Goal: Task Accomplishment & Management: Use online tool/utility

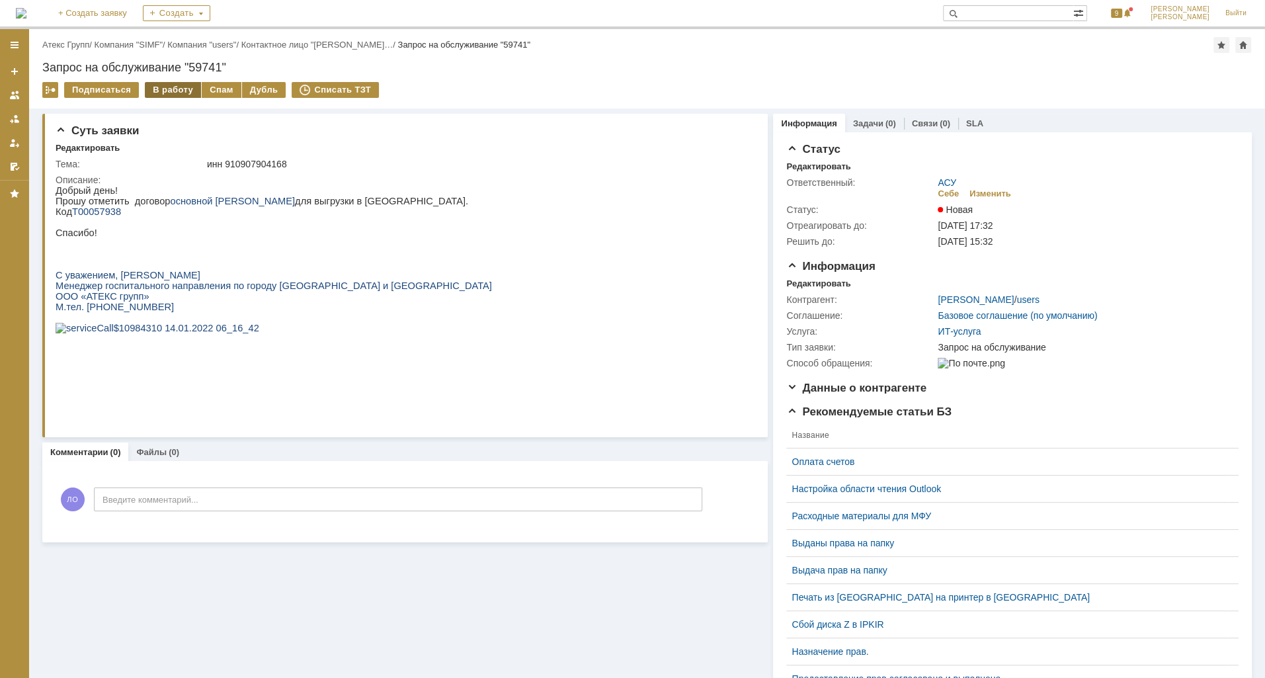
click at [173, 88] on div "В работу" at bounding box center [173, 90] width 56 height 16
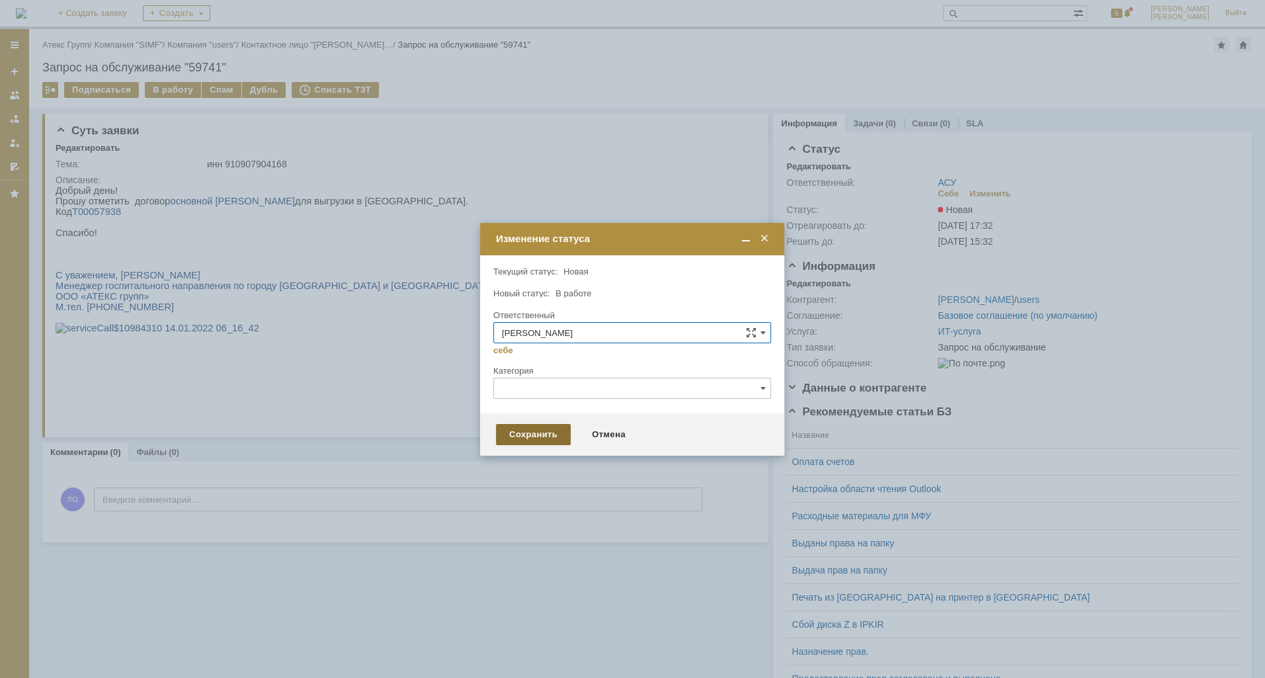
click at [553, 439] on div "Сохранить" at bounding box center [533, 434] width 75 height 21
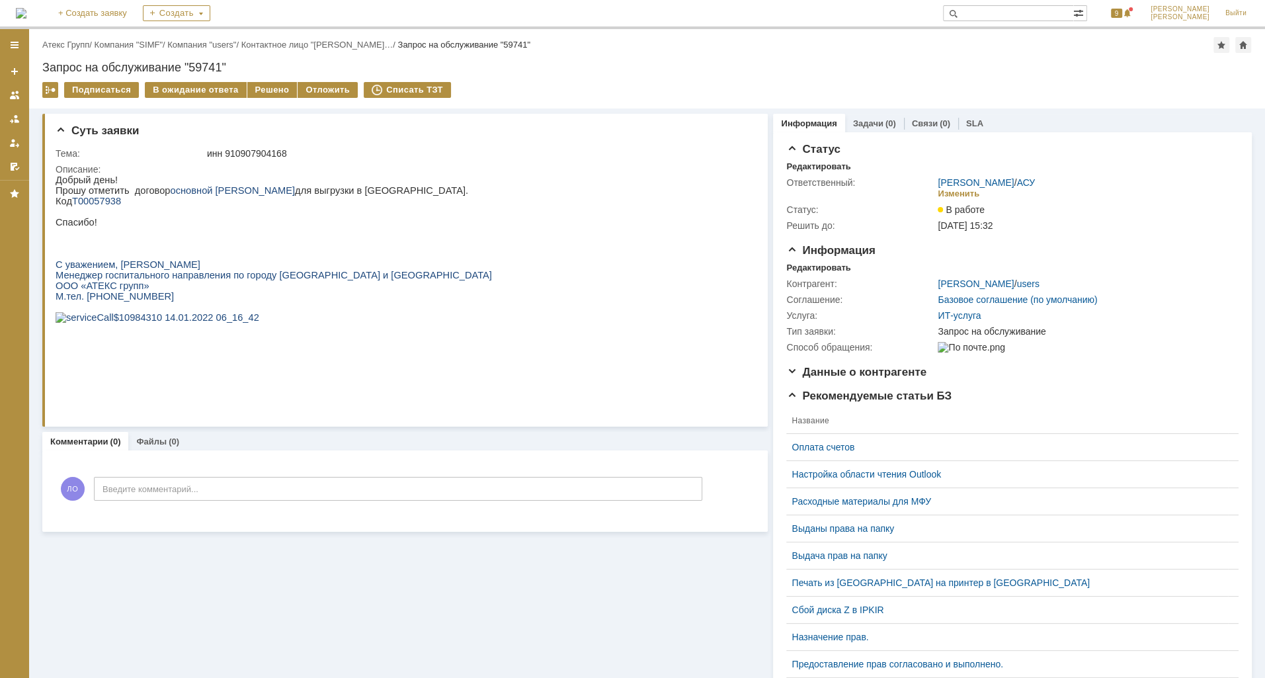
click at [104, 202] on span "Т00057938" at bounding box center [96, 201] width 49 height 11
copy span "Т00057938"
click at [273, 93] on div "Решено" at bounding box center [272, 90] width 50 height 16
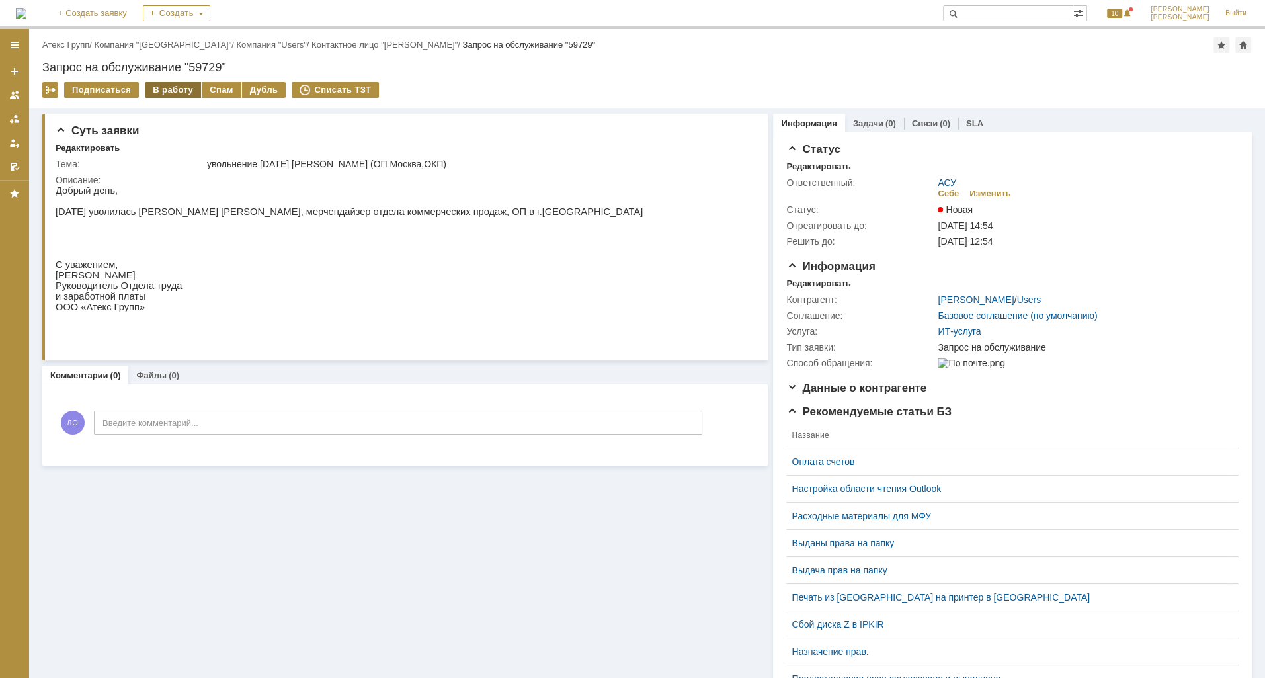
click at [161, 89] on div "В работу" at bounding box center [173, 90] width 56 height 16
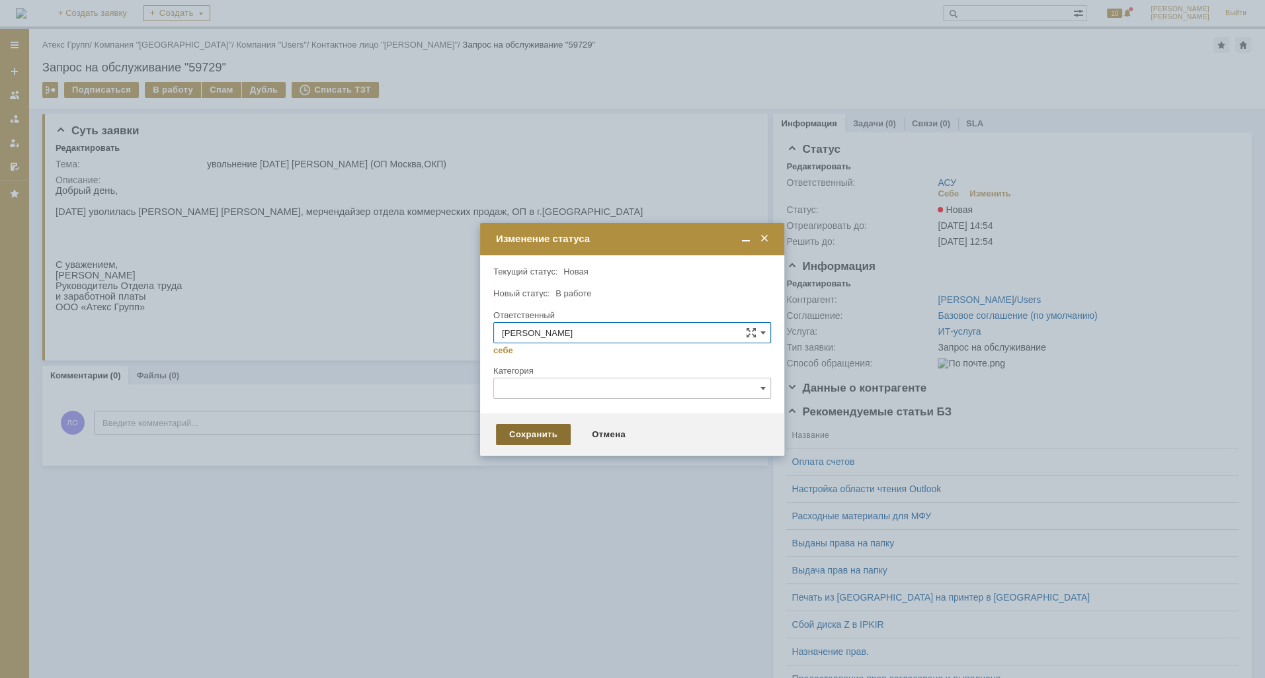
click at [516, 437] on div "Сохранить" at bounding box center [533, 434] width 75 height 21
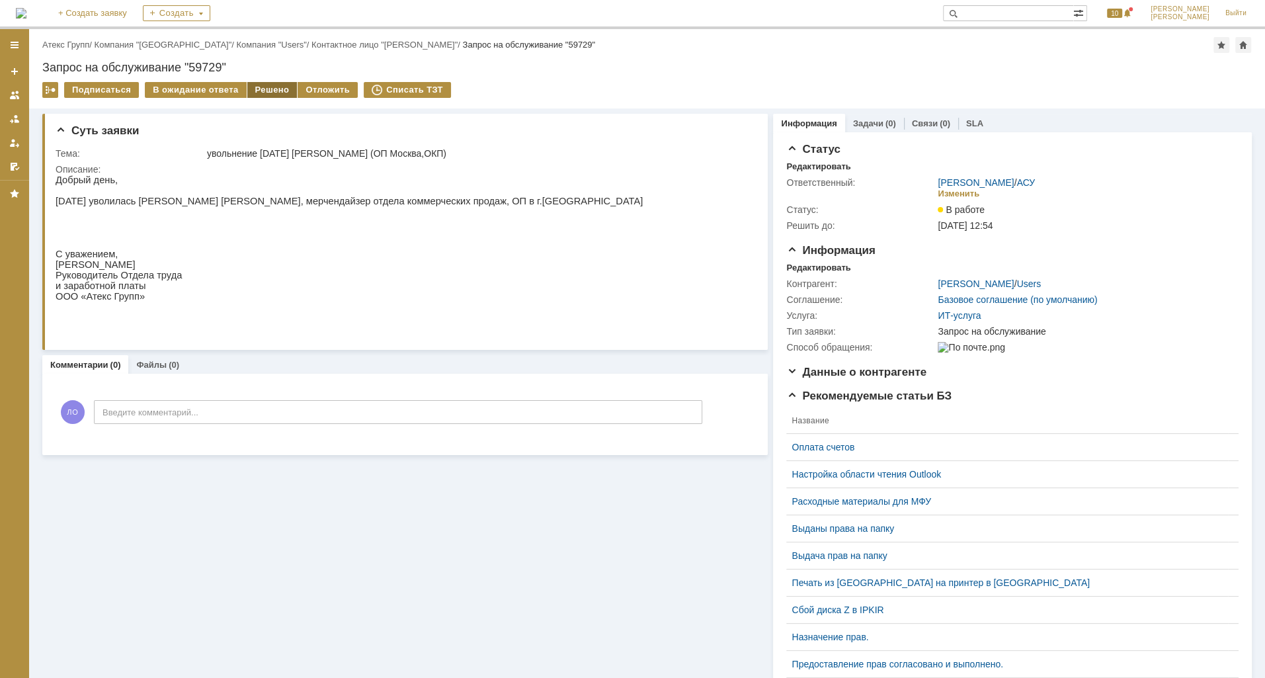
click at [250, 88] on div "Решено" at bounding box center [272, 90] width 50 height 16
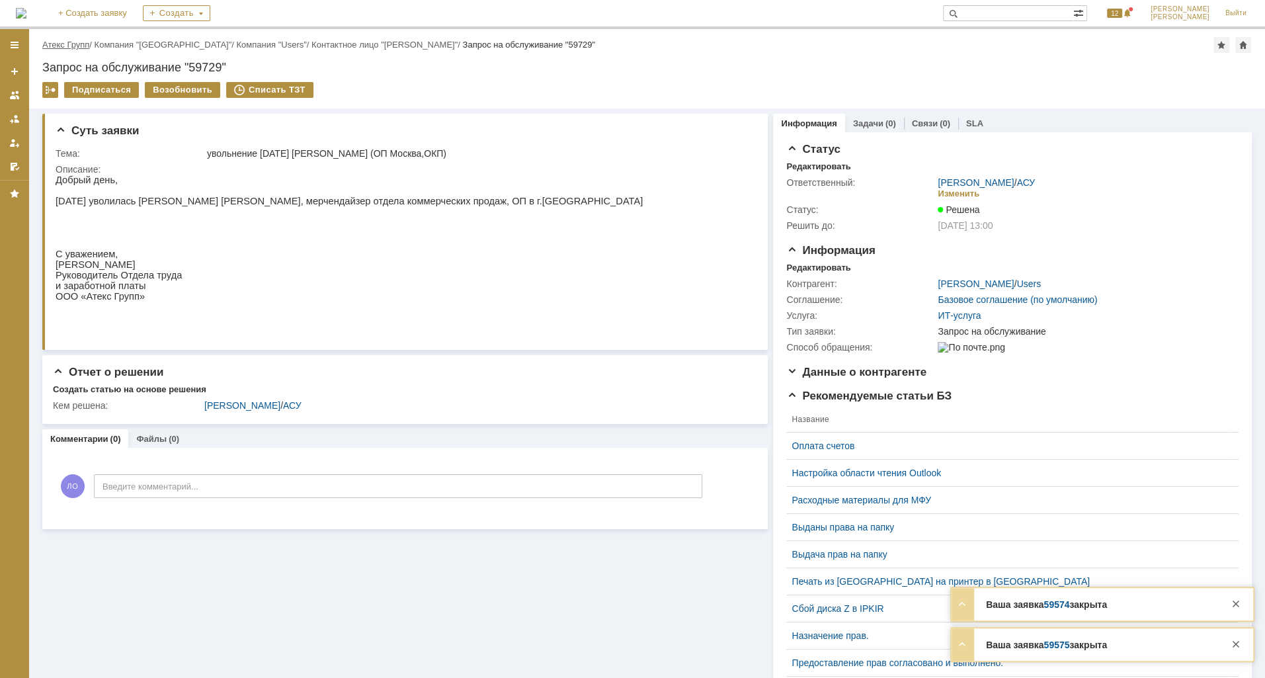
click at [62, 40] on link "Атекс Групп" at bounding box center [65, 45] width 47 height 10
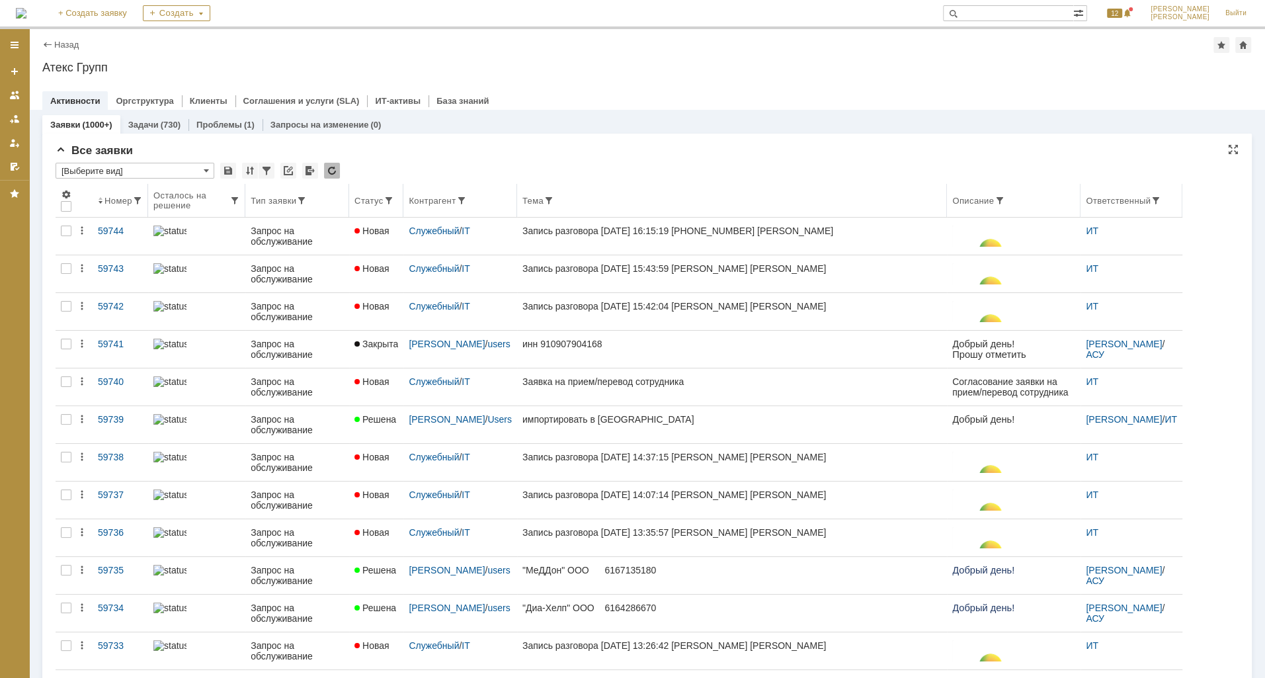
drag, startPoint x: 1123, startPoint y: 203, endPoint x: 1077, endPoint y: 205, distance: 46.3
click at [1077, 205] on body "Идет загрузка, пожалуйста, подождите. На домашнюю + Создать заявку Создать 12 […" at bounding box center [632, 339] width 1265 height 678
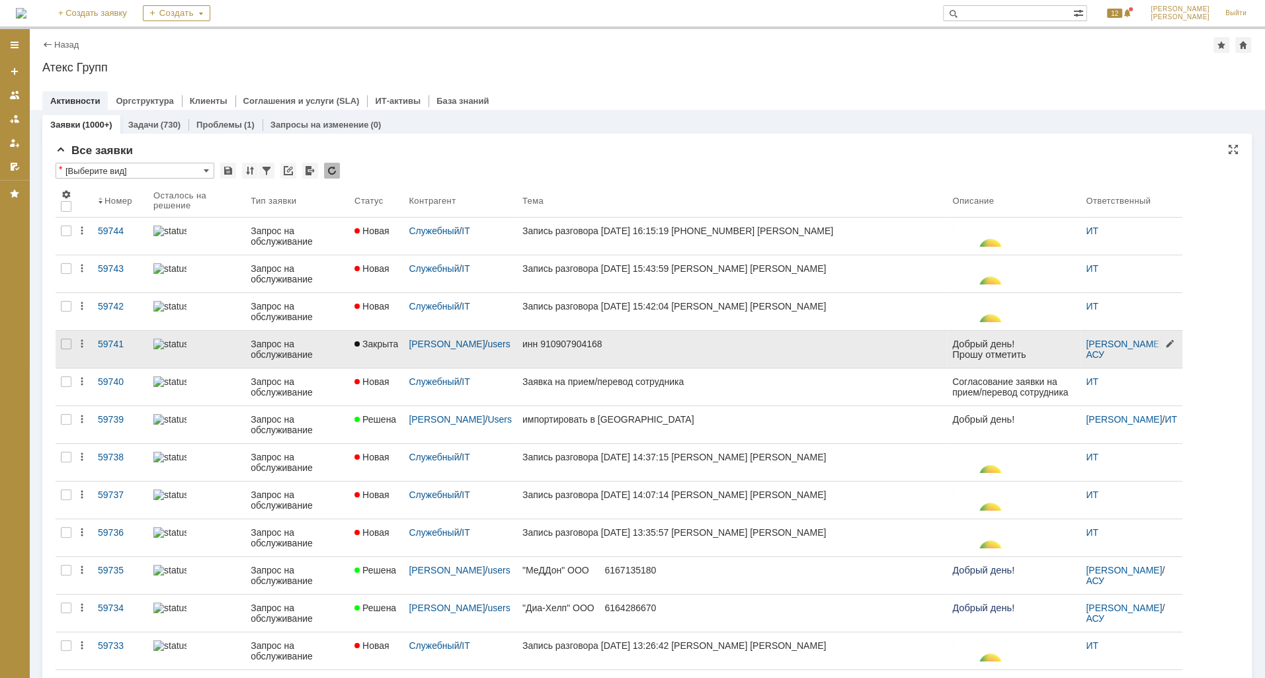
click at [1157, 344] on div at bounding box center [1167, 348] width 30 height 35
click at [1153, 344] on div at bounding box center [1167, 348] width 30 height 35
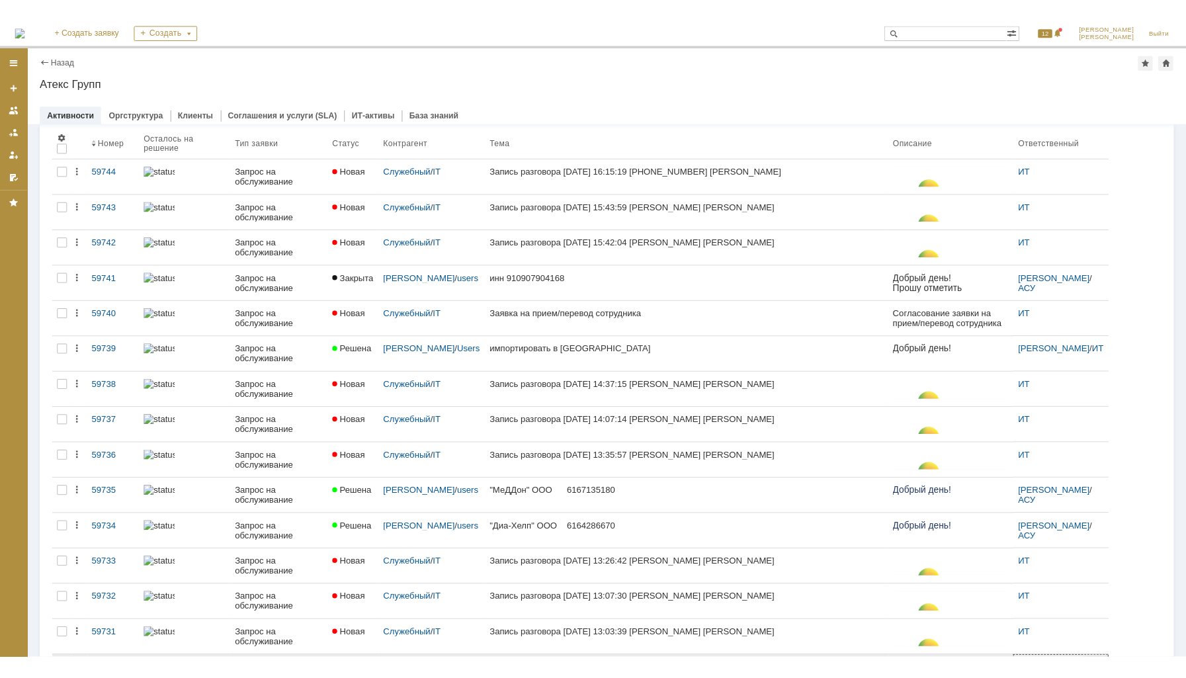
scroll to position [100, 0]
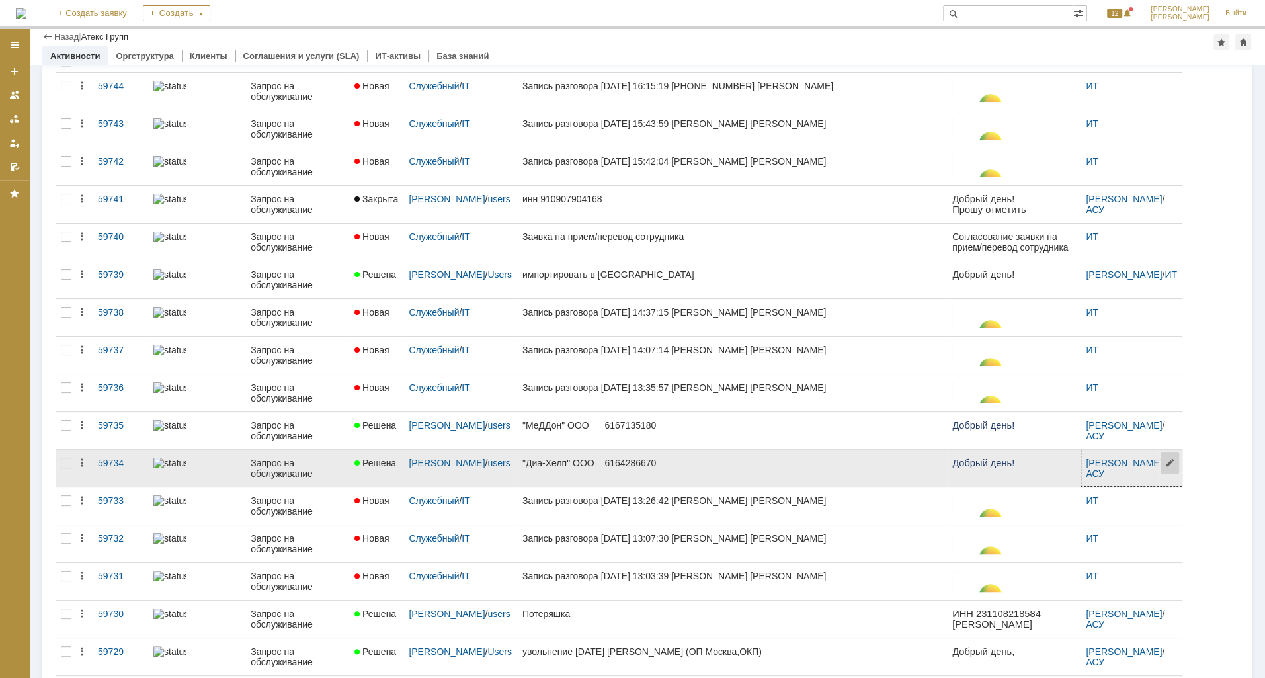
click at [1171, 462] on span at bounding box center [1171, 467] width 21 height 35
click at [1171, 462] on body "Идет загрузка, пожалуйста, подождите. На домашнюю + Создать заявку Создать 12 […" at bounding box center [632, 339] width 1265 height 678
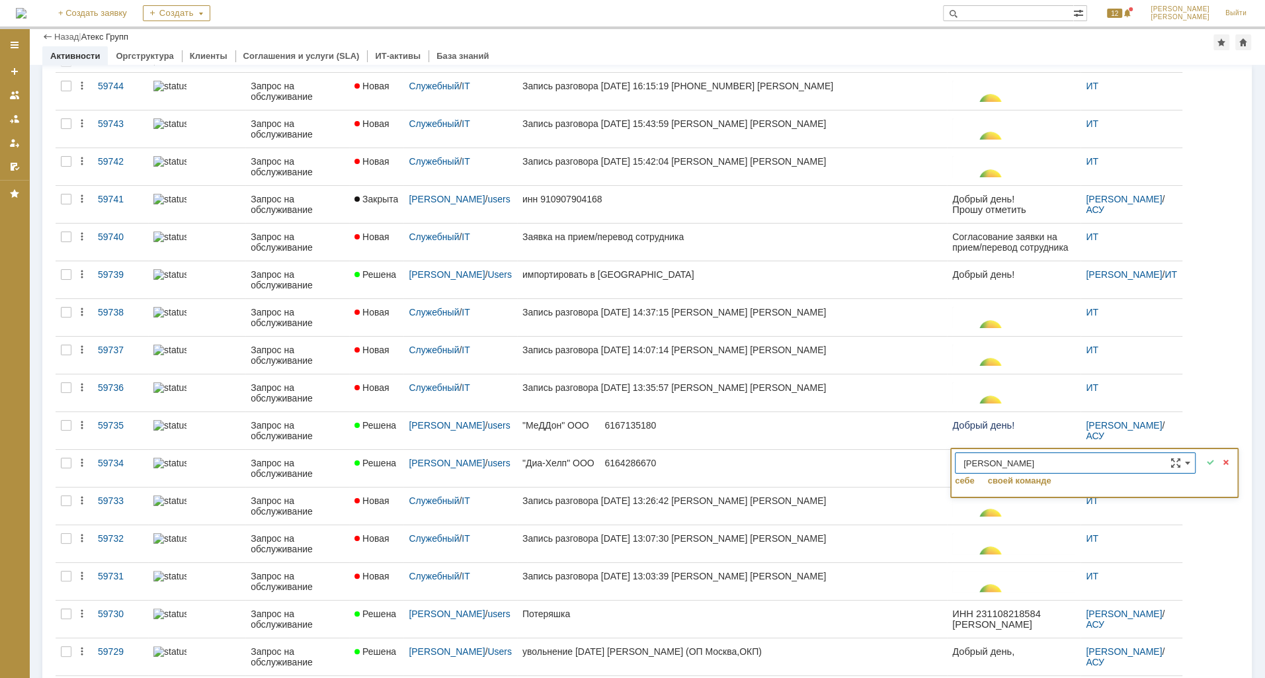
click at [1222, 357] on div at bounding box center [632, 339] width 1265 height 678
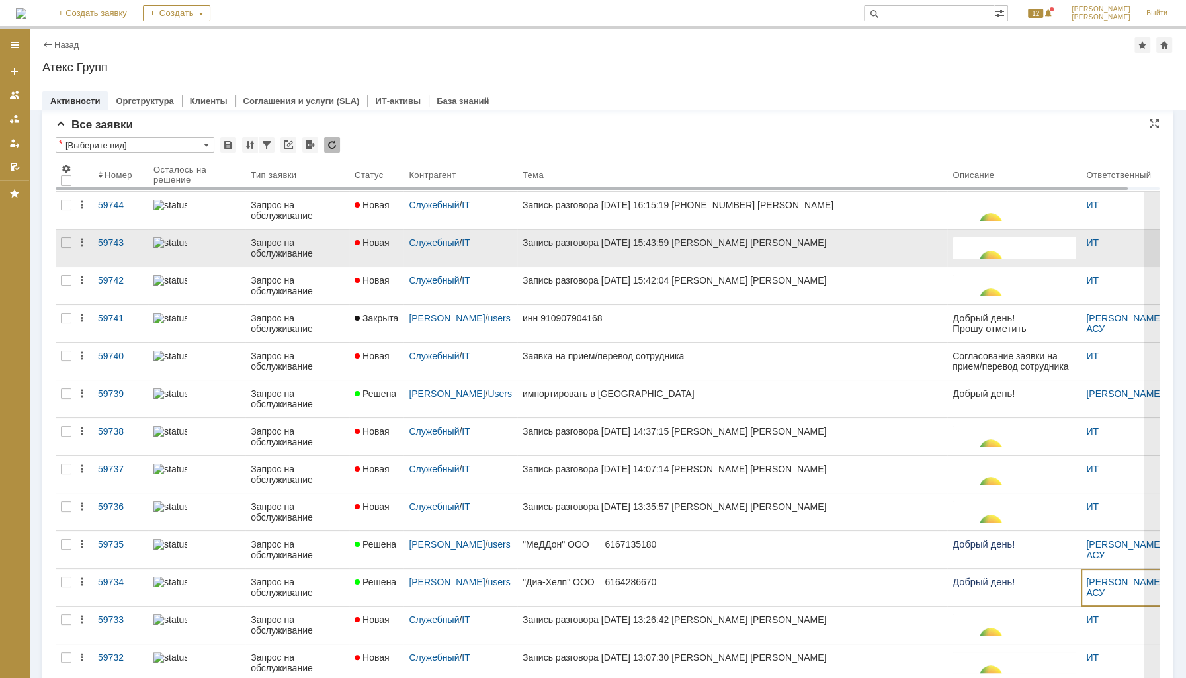
scroll to position [0, 0]
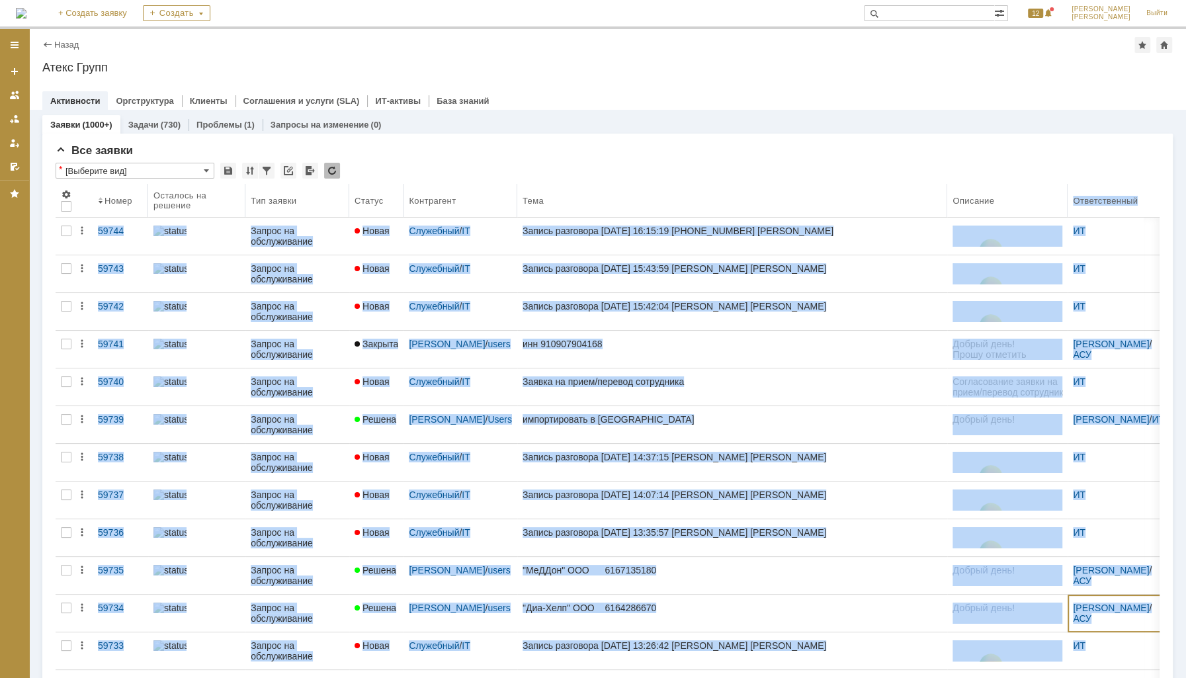
drag, startPoint x: 1079, startPoint y: 199, endPoint x: 1064, endPoint y: 198, distance: 15.9
click at [1064, 198] on body "Идет загрузка, пожалуйста, подождите. На домашнюю + Создать заявку Создать 12 […" at bounding box center [593, 339] width 1186 height 678
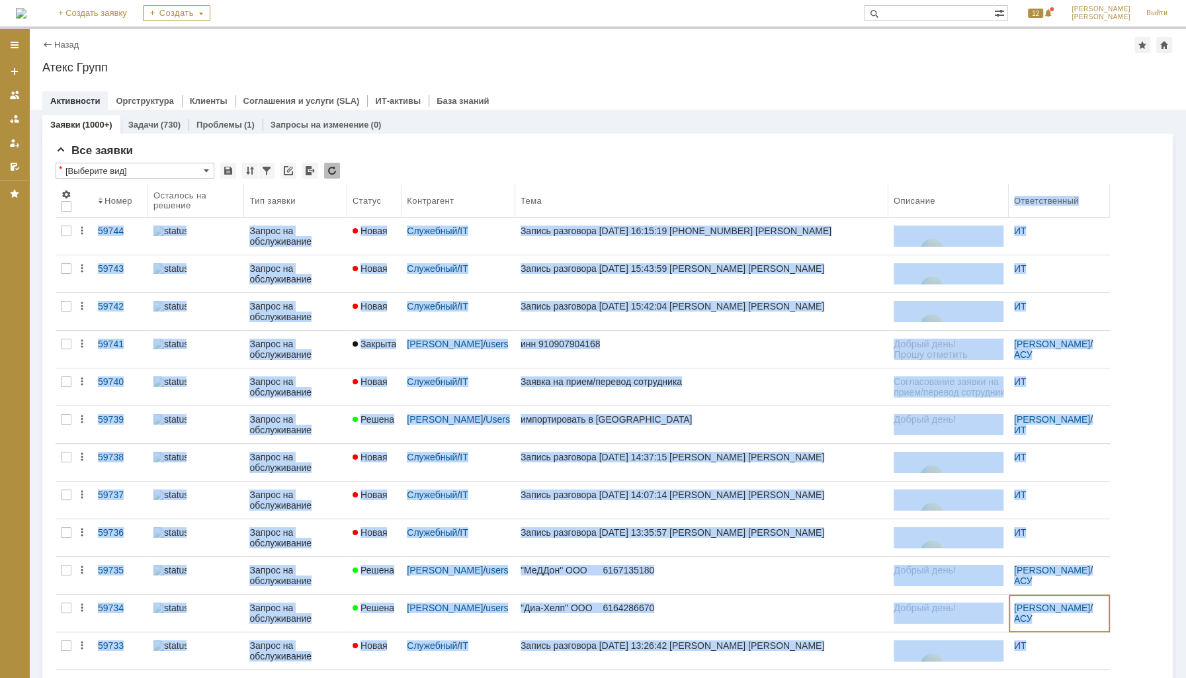
drag, startPoint x: 941, startPoint y: 198, endPoint x: 884, endPoint y: 196, distance: 57.6
click at [884, 196] on body "Идет загрузка, пожалуйста, подождите. На домашнюю + Создать заявку Создать 12 […" at bounding box center [593, 339] width 1186 height 678
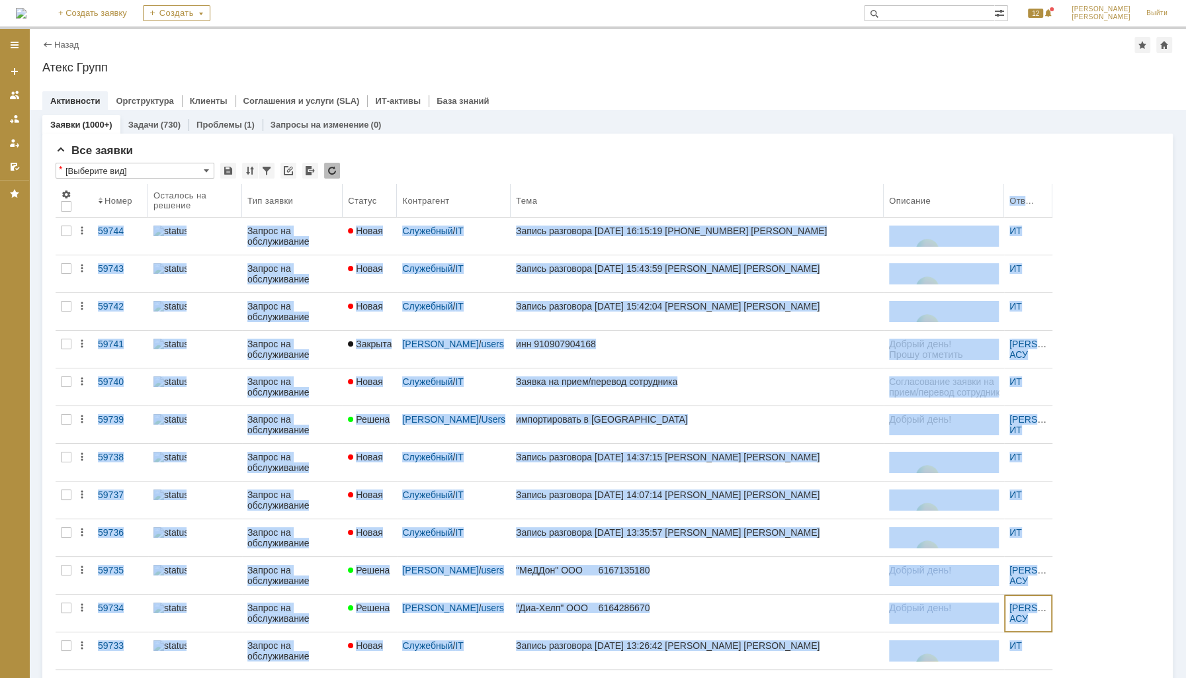
drag, startPoint x: 1109, startPoint y: 200, endPoint x: 1052, endPoint y: 202, distance: 57.6
click at [1052, 202] on body "Идет загрузка, пожалуйста, подождите. На домашнюю + Создать заявку Создать 12 […" at bounding box center [593, 339] width 1186 height 678
drag, startPoint x: 1049, startPoint y: 200, endPoint x: 1064, endPoint y: 200, distance: 14.6
click at [1064, 200] on body "Идет загрузка, пожалуйста, подождите. На домашнюю + Создать заявку Создать 12 […" at bounding box center [593, 339] width 1186 height 678
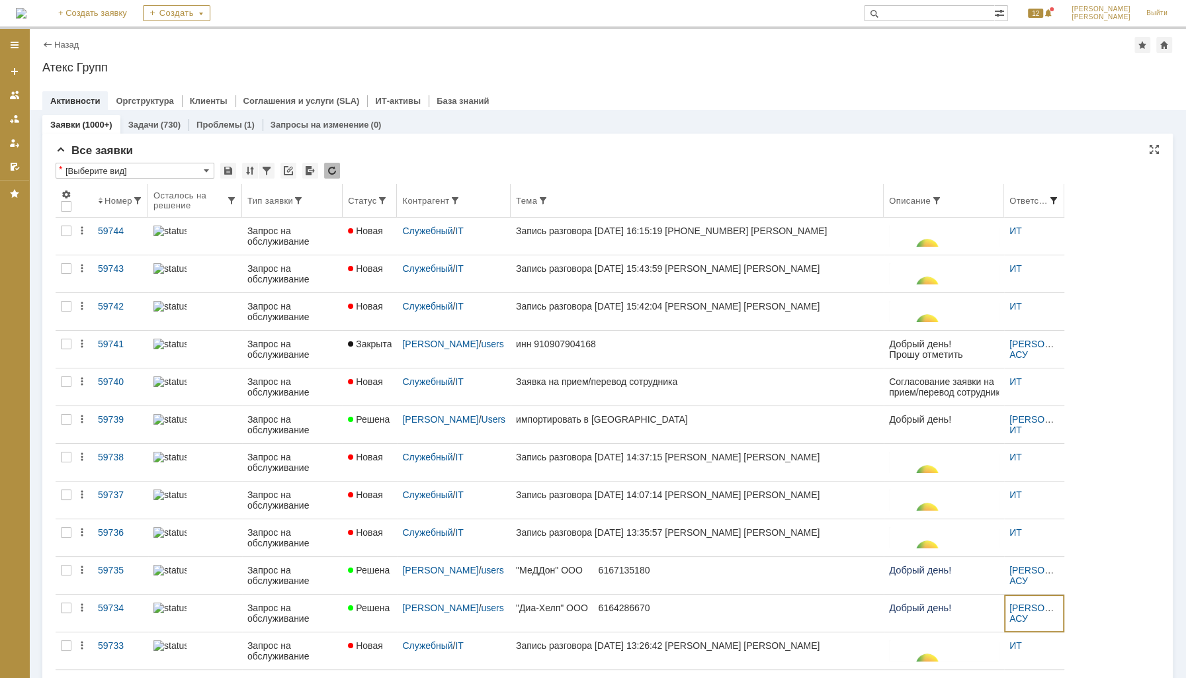
click at [1056, 198] on span at bounding box center [1053, 200] width 11 height 11
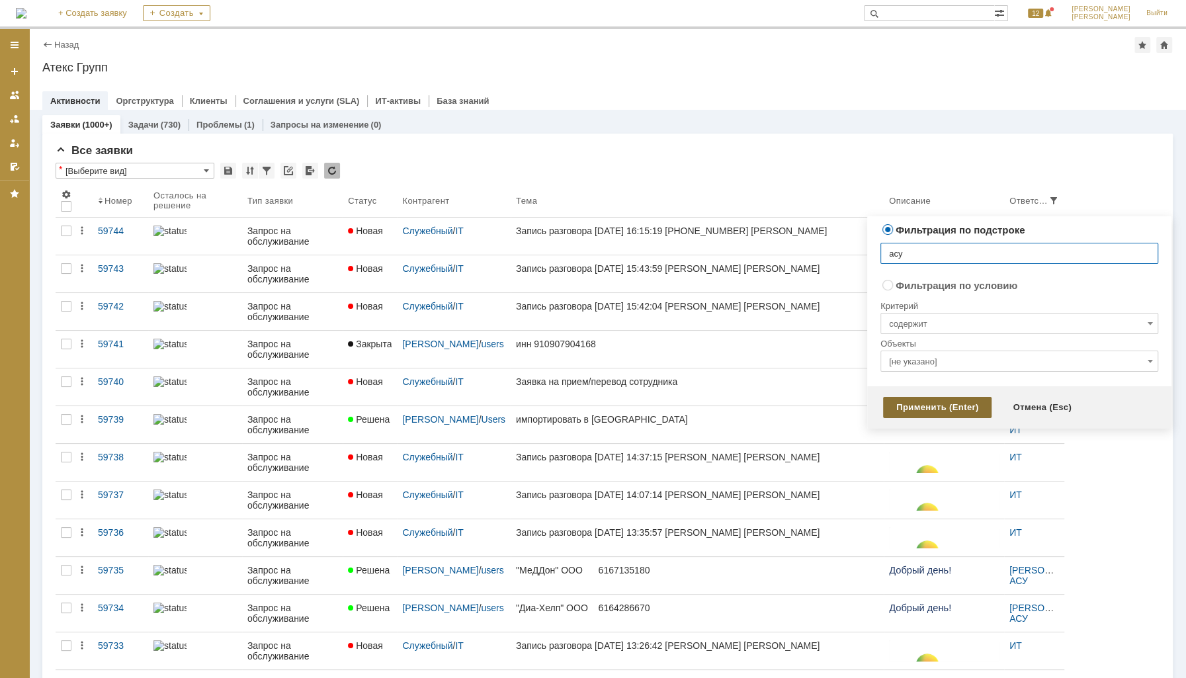
type input "асу"
click at [945, 404] on div "Применить (Enter)" at bounding box center [937, 407] width 108 height 21
